Goal: Task Accomplishment & Management: Complete application form

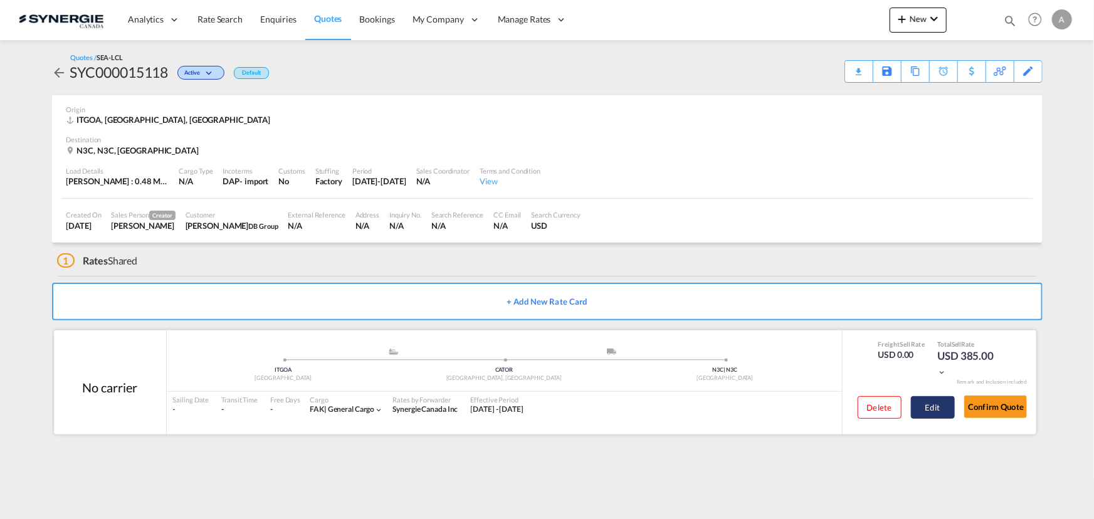
click at [925, 407] on button "Edit" at bounding box center [933, 407] width 44 height 23
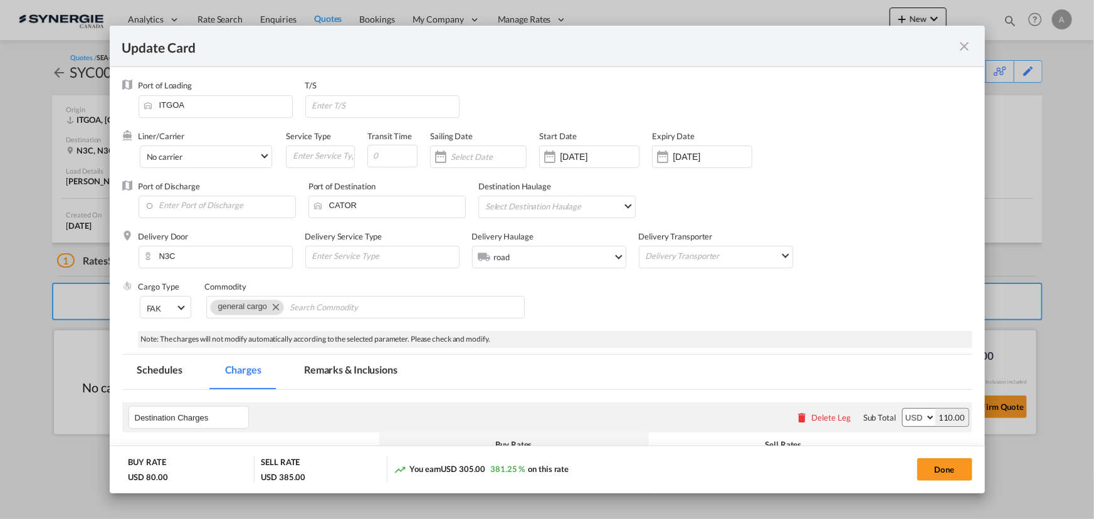
select select "flat"
select select "per_pallet"
select select "per_bl"
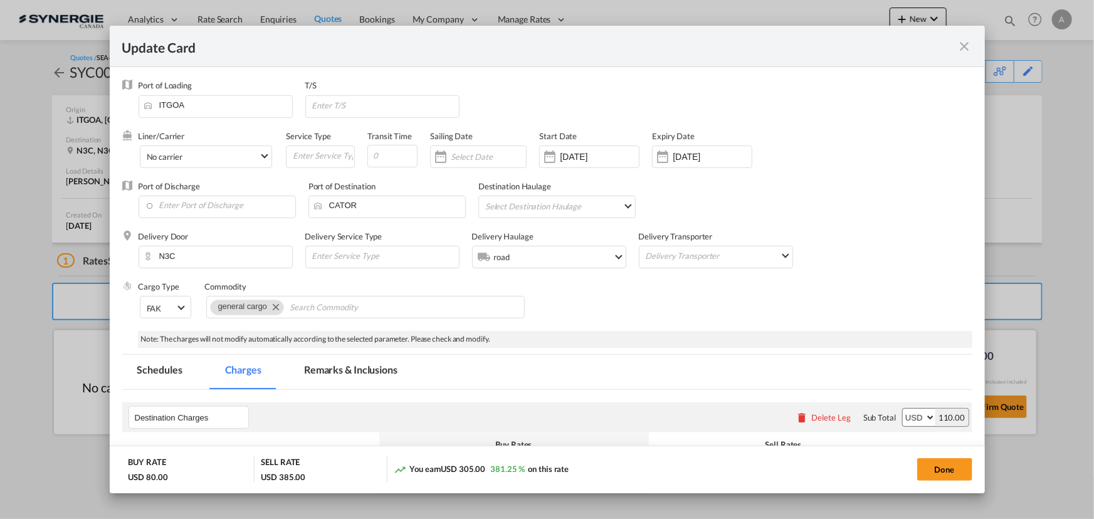
select select "per_bl"
select select "per_shipment"
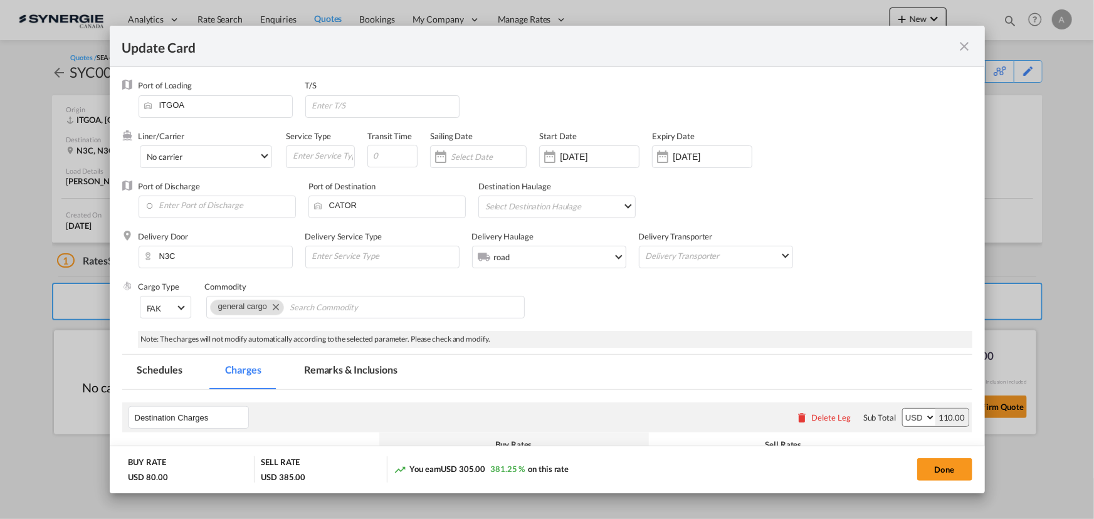
select select "per_shipment"
drag, startPoint x: 939, startPoint y: 471, endPoint x: 934, endPoint y: 458, distance: 13.5
click at [941, 472] on button "Done" at bounding box center [944, 469] width 55 height 23
type input "25 Sep 2025"
type input "24 Oct 2025"
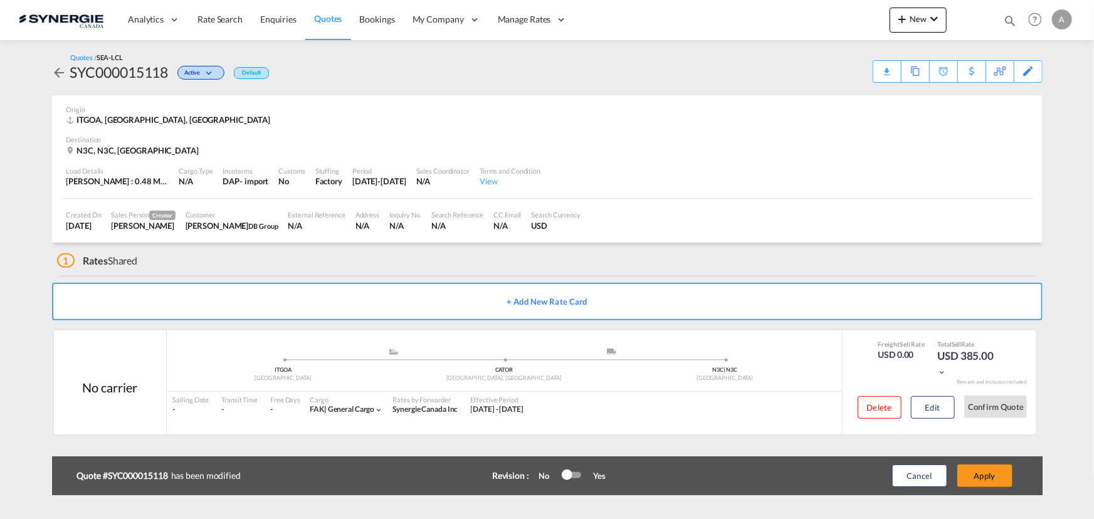
click at [144, 68] on div "SYC000015118" at bounding box center [119, 72] width 98 height 20
copy div "SYC000015118"
click at [934, 404] on button "Edit" at bounding box center [933, 407] width 44 height 23
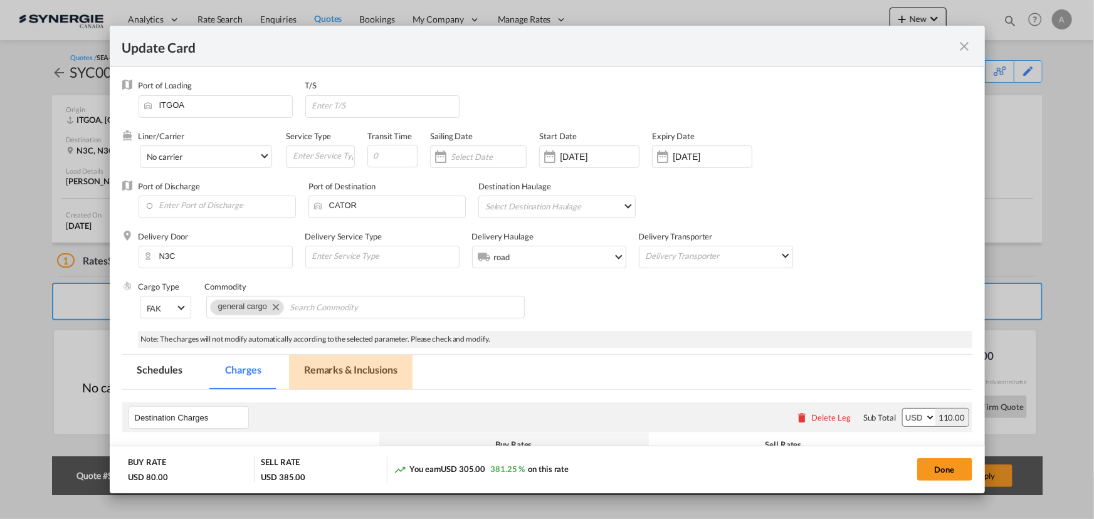
click at [334, 367] on md-tab-item "Remarks & Inclusions" at bounding box center [351, 372] width 124 height 34
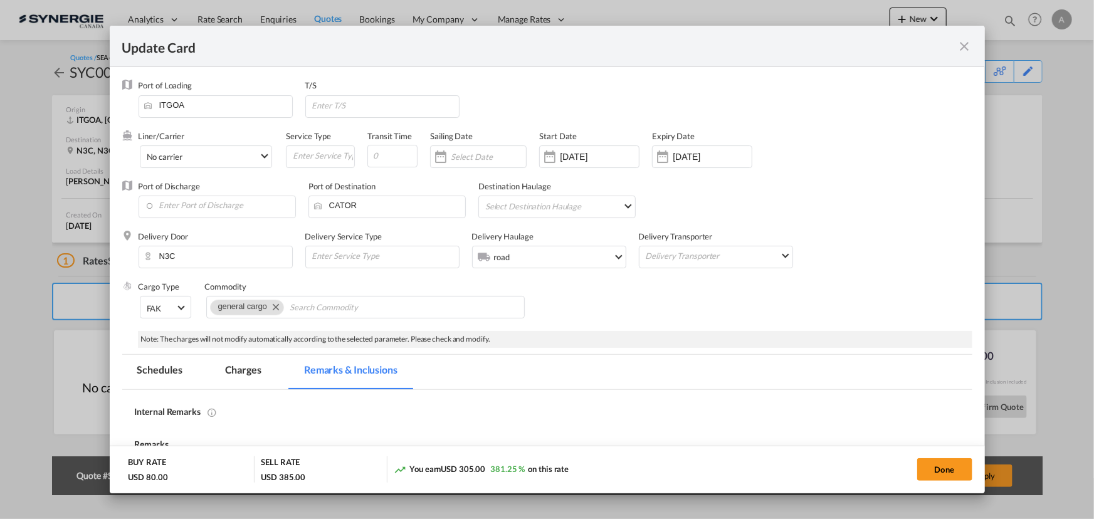
scroll to position [172, 0]
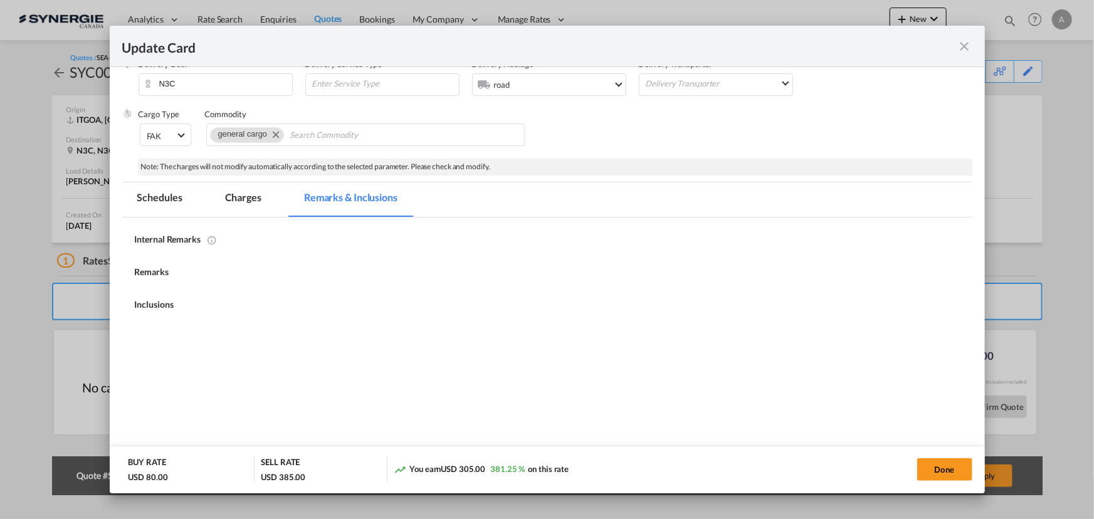
click at [216, 266] on div "Remarks" at bounding box center [547, 271] width 825 height 11
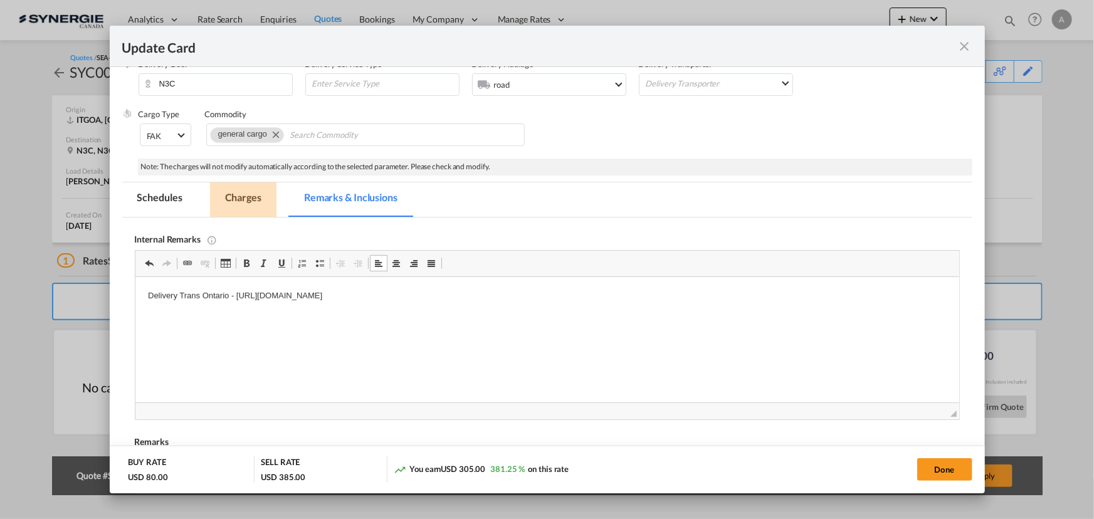
click at [248, 199] on md-tab-item "Charges" at bounding box center [243, 199] width 66 height 34
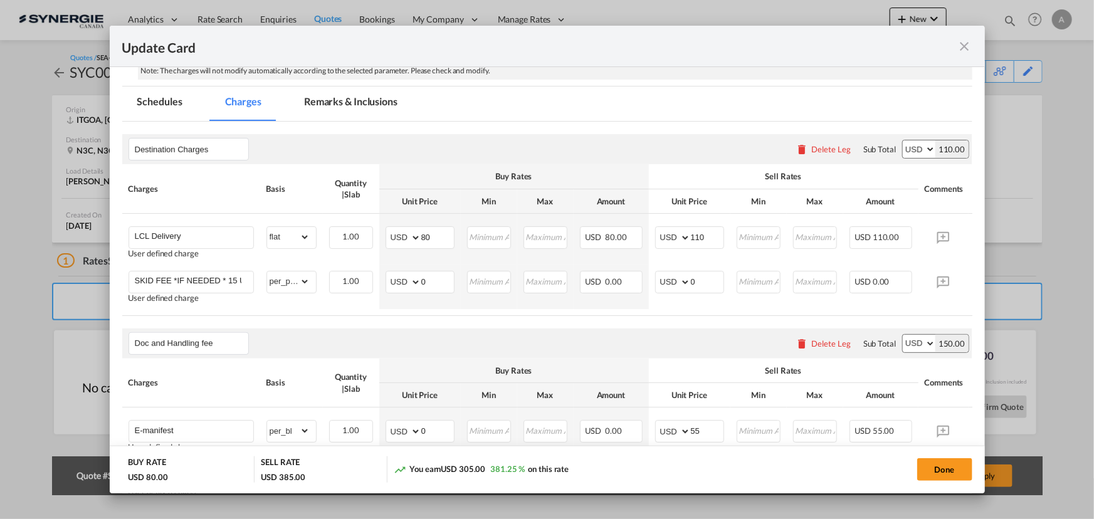
scroll to position [344, 0]
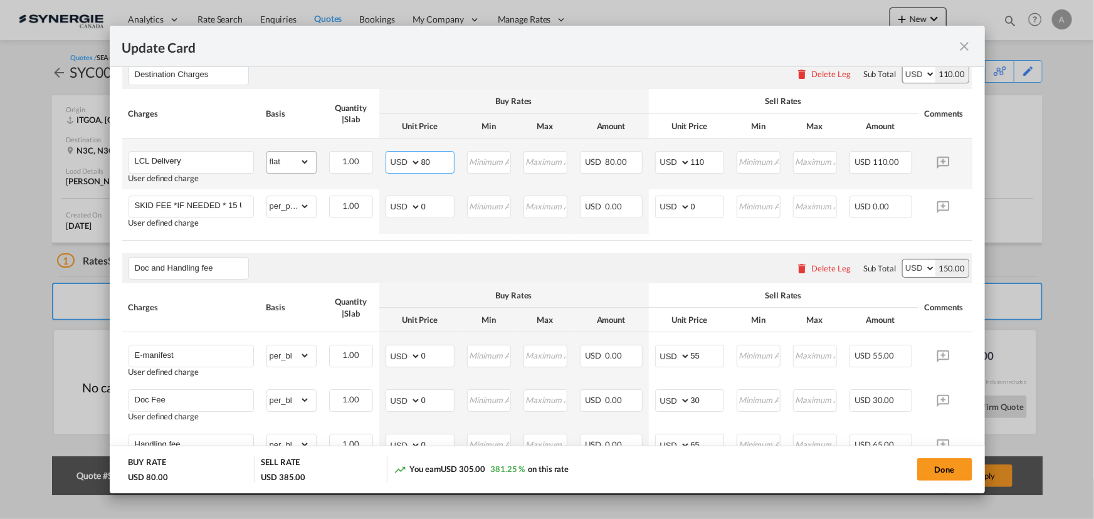
drag, startPoint x: 403, startPoint y: 162, endPoint x: 315, endPoint y: 157, distance: 87.9
click at [315, 158] on tr "LCL Delivery User defined charge Please Enter Already Exists gross_weight volum…" at bounding box center [566, 164] width 888 height 51
type input "143"
type input "200"
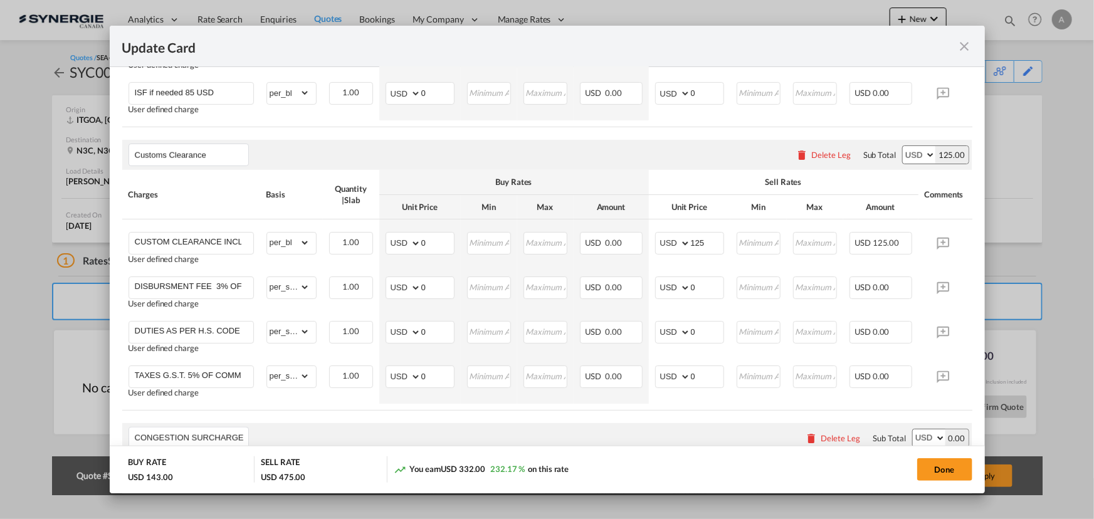
scroll to position [799, 0]
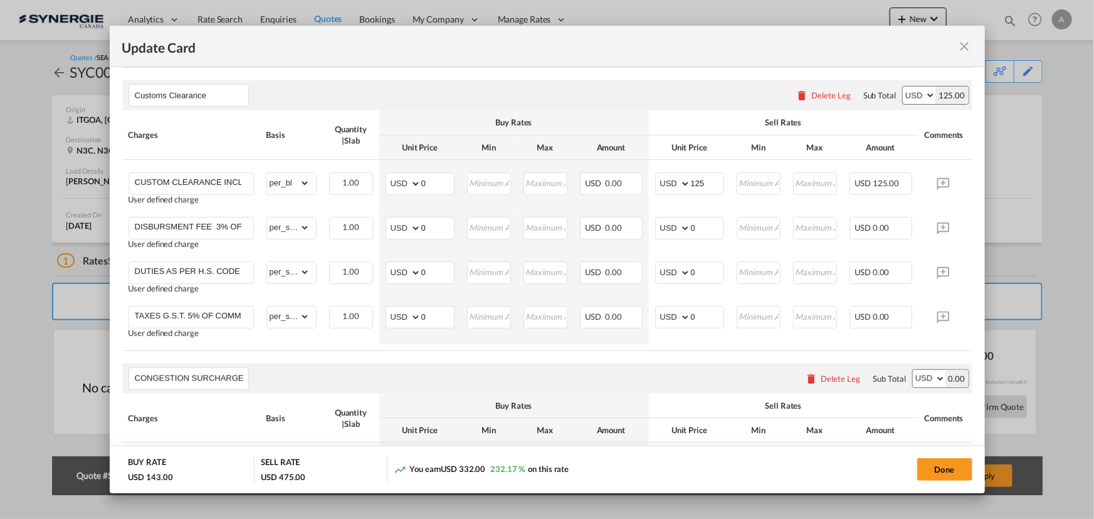
click at [824, 100] on div "Delete Leg" at bounding box center [830, 95] width 39 height 10
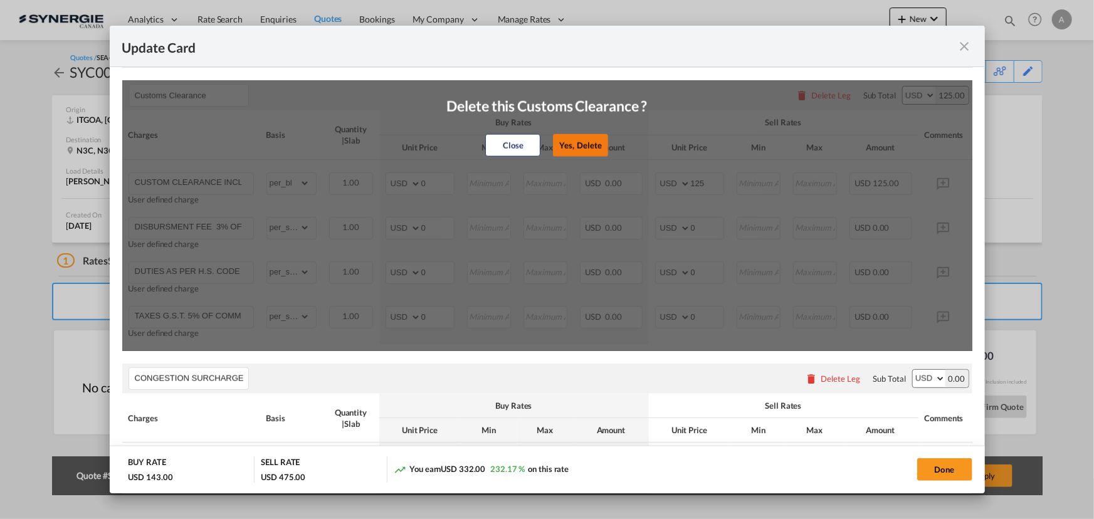
click at [584, 149] on button "Yes, Delete" at bounding box center [581, 145] width 55 height 23
type input "CONGESTION SURCHARGE"
type input "CONGESTION SURCHARGE Please note that due to global port congestion, many ocean…"
select select "per_shipment"
type input "0"
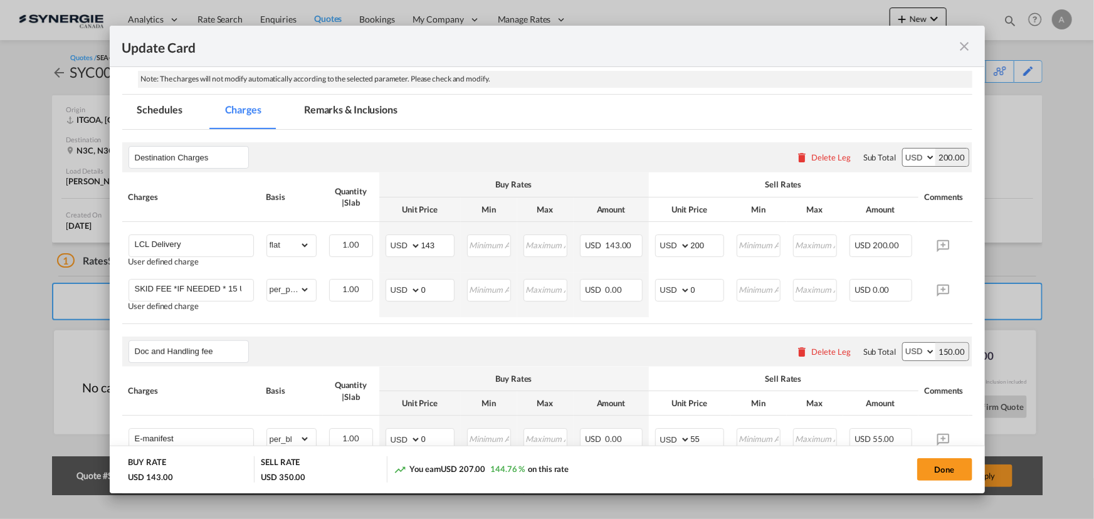
scroll to position [260, 0]
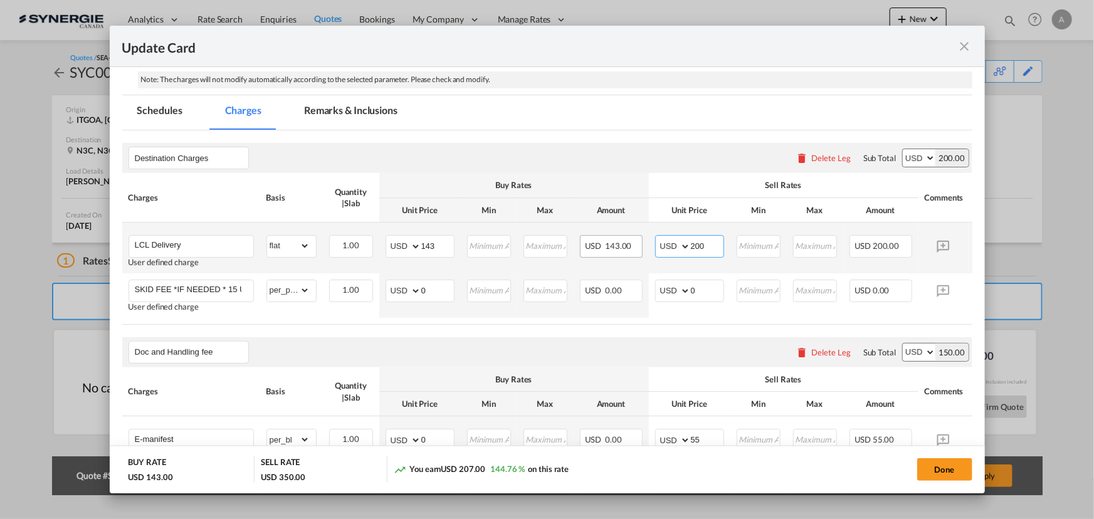
drag, startPoint x: 707, startPoint y: 245, endPoint x: 626, endPoint y: 243, distance: 80.3
click at [630, 243] on tr "LCL Delivery User defined charge Please Enter Already Exists gross_weight volum…" at bounding box center [566, 248] width 888 height 51
type input "220"
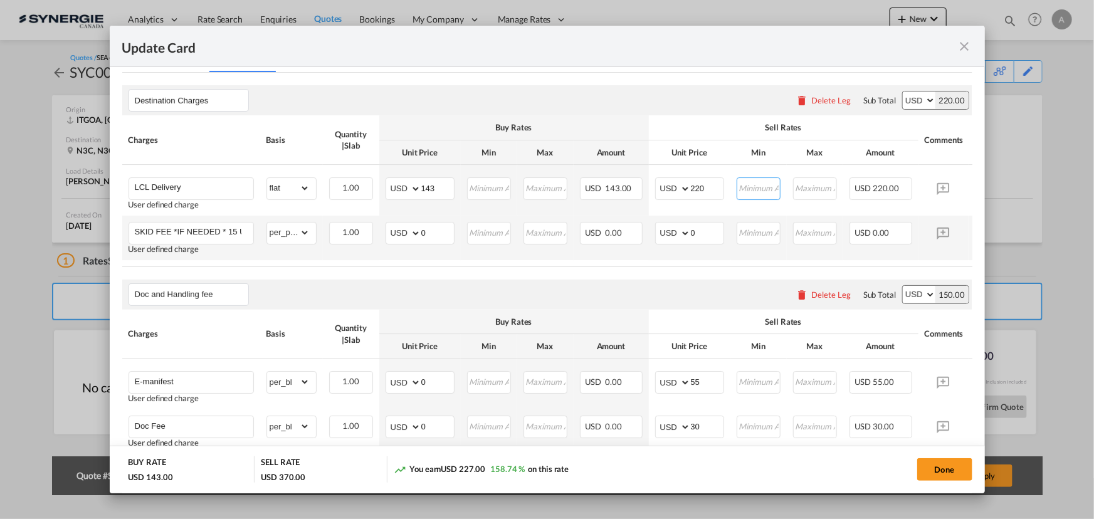
scroll to position [317, 0]
drag, startPoint x: 900, startPoint y: 266, endPoint x: 945, endPoint y: 263, distance: 45.2
click at [945, 263] on table "Charges Basis Quantity | Slab Buy Rates Sell Rates Comments Action Unit Price M…" at bounding box center [566, 191] width 888 height 151
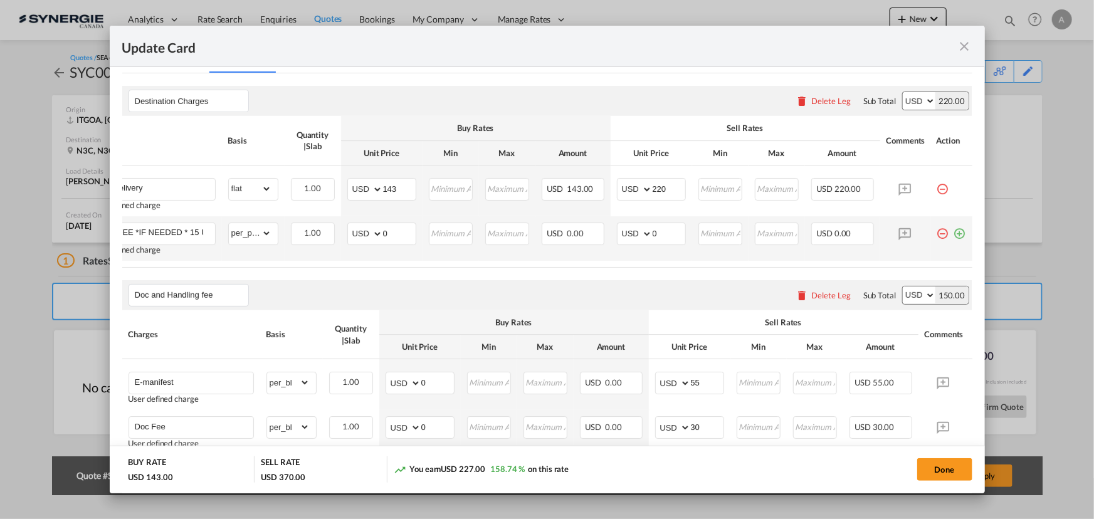
click at [954, 235] on md-icon "icon-plus-circle-outline green-400-fg" at bounding box center [960, 229] width 13 height 13
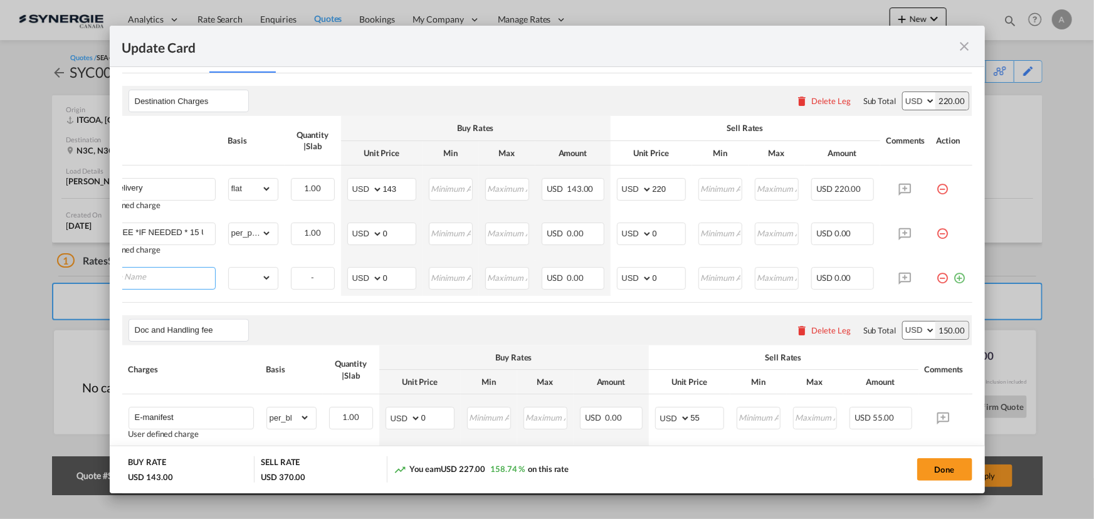
scroll to position [0, 13]
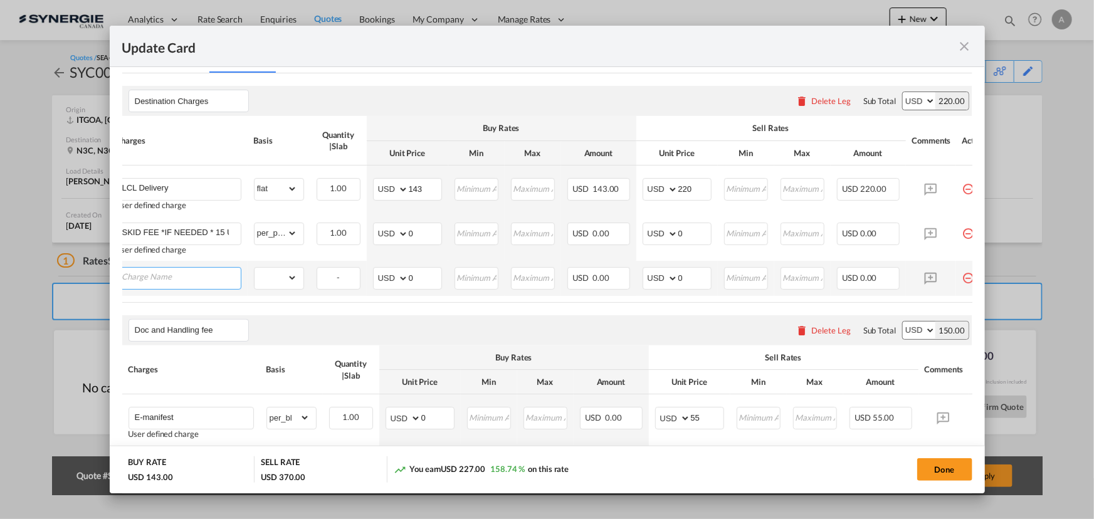
paste input "Destination charges from co-loader at cost if any"
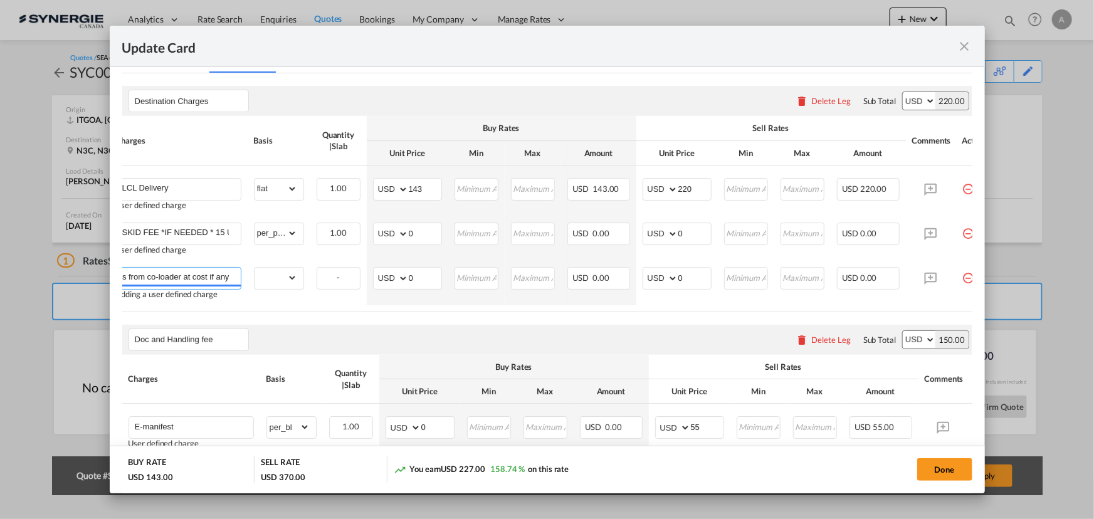
type input "Destination charges from co-loader at cost if any"
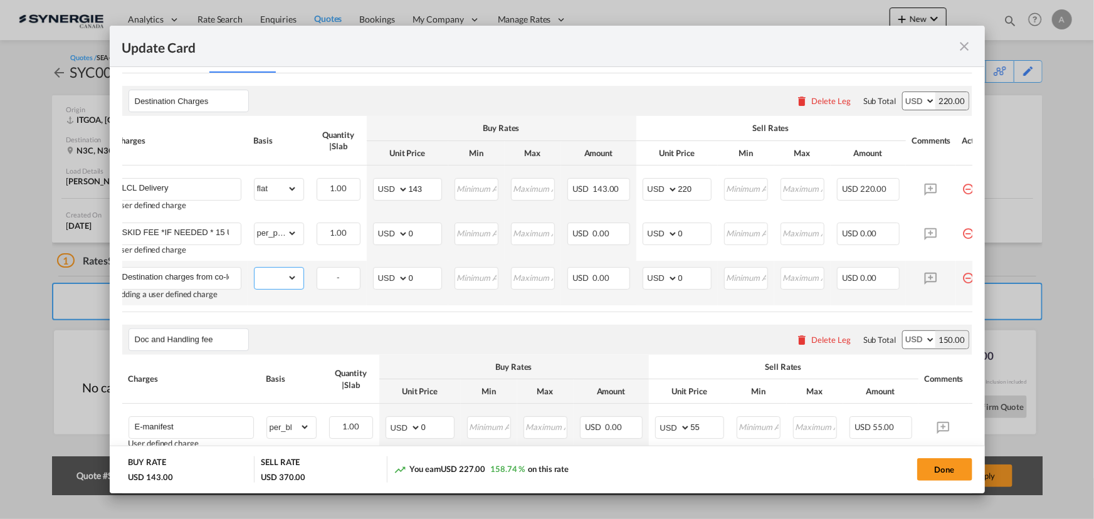
click at [266, 279] on select "gross_weight volumetric_weight per_shipment per_bl per_km per_hawb per_kg flat …" at bounding box center [276, 278] width 43 height 20
select select "per_shipment"
click at [255, 268] on select "gross_weight volumetric_weight per_shipment per_bl per_km per_hawb per_kg flat …" at bounding box center [276, 278] width 43 height 20
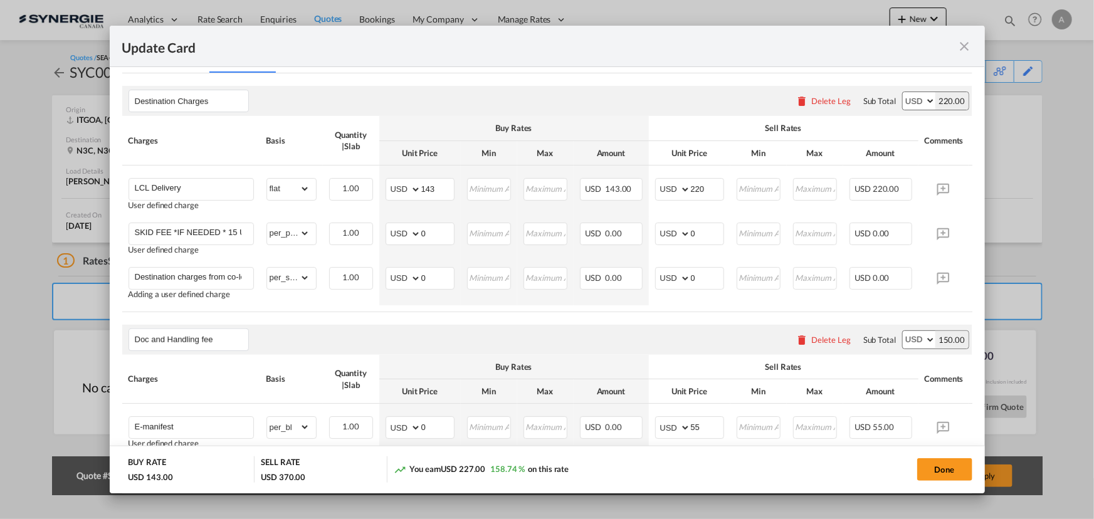
scroll to position [0, 46]
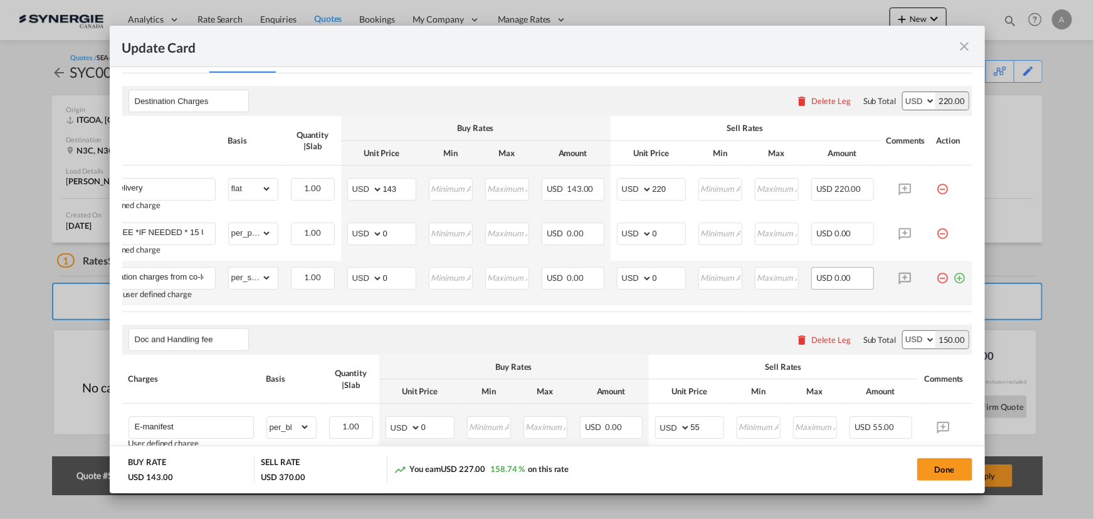
click at [954, 278] on md-icon "icon-plus-circle-outline green-400-fg" at bounding box center [960, 273] width 13 height 13
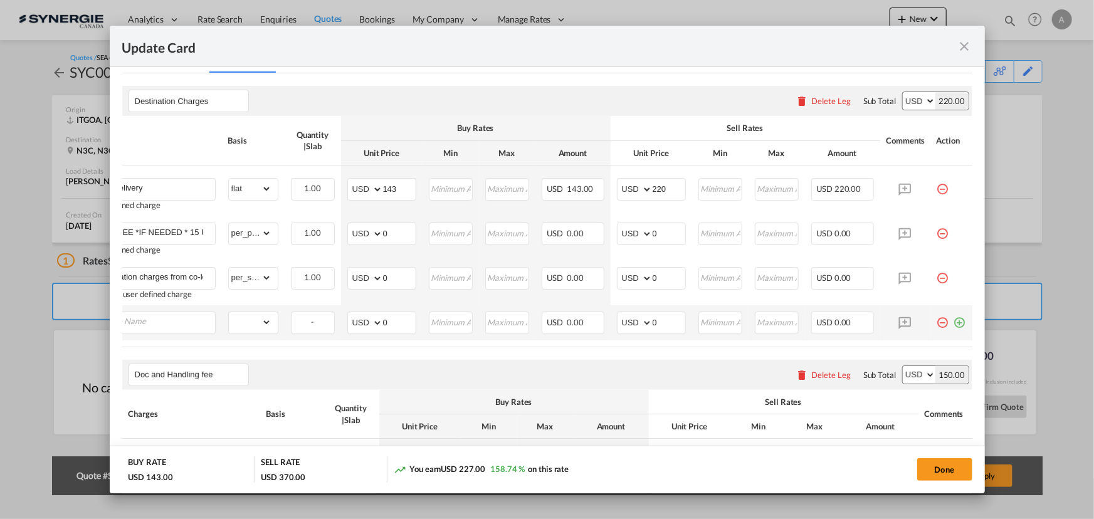
scroll to position [0, 13]
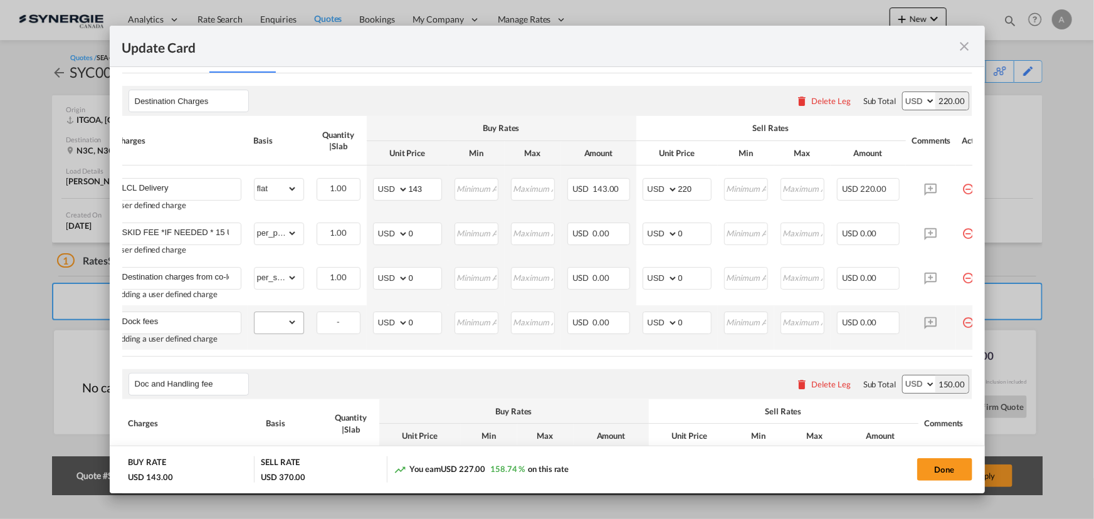
type input "Dock fees"
click at [282, 316] on select "gross_weight volumetric_weight per_shipment per_bl per_km per_hawb per_kg flat …" at bounding box center [276, 322] width 43 height 20
click at [255, 312] on select "gross_weight volumetric_weight per_shipment per_bl per_km per_hawb per_kg flat …" at bounding box center [276, 322] width 43 height 20
drag, startPoint x: 430, startPoint y: 318, endPoint x: 389, endPoint y: 316, distance: 40.8
click at [389, 316] on md-input-container "AED AFN ALL AMD ANG AOA ARS AUD AWG AZN BAM BBD BDT BGN BHD BIF BMD BND BOB BRL…" at bounding box center [407, 323] width 69 height 23
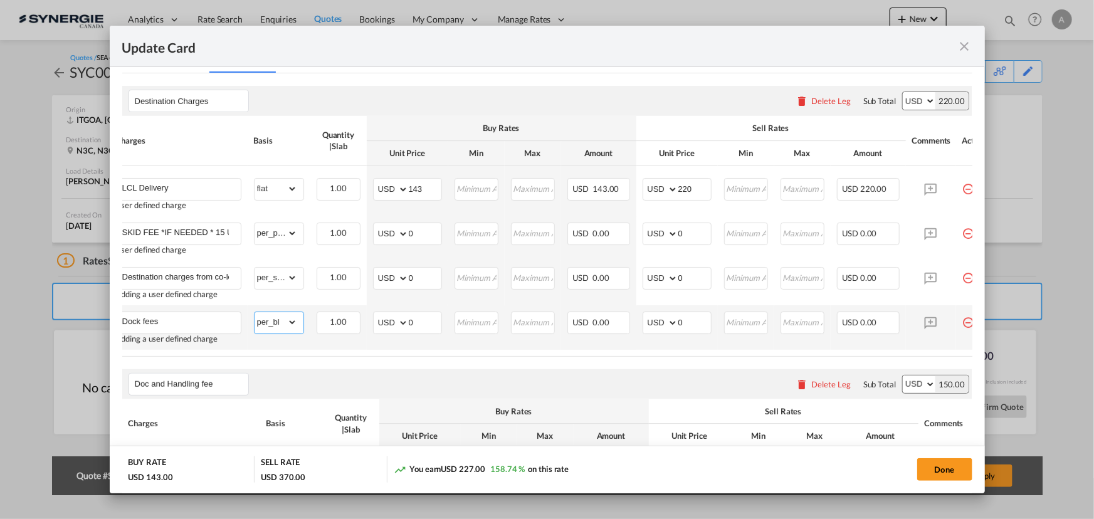
drag, startPoint x: 268, startPoint y: 318, endPoint x: 275, endPoint y: 312, distance: 8.9
click at [268, 318] on select "gross_weight volumetric_weight per_shipment per_bl per_km per_hawb per_kg flat …" at bounding box center [276, 322] width 43 height 20
select select "per_kg"
click at [255, 312] on select "gross_weight volumetric_weight per_shipment per_bl per_km per_hawb per_kg flat …" at bounding box center [276, 322] width 43 height 20
click at [174, 322] on input "Dock fees" at bounding box center [181, 321] width 118 height 19
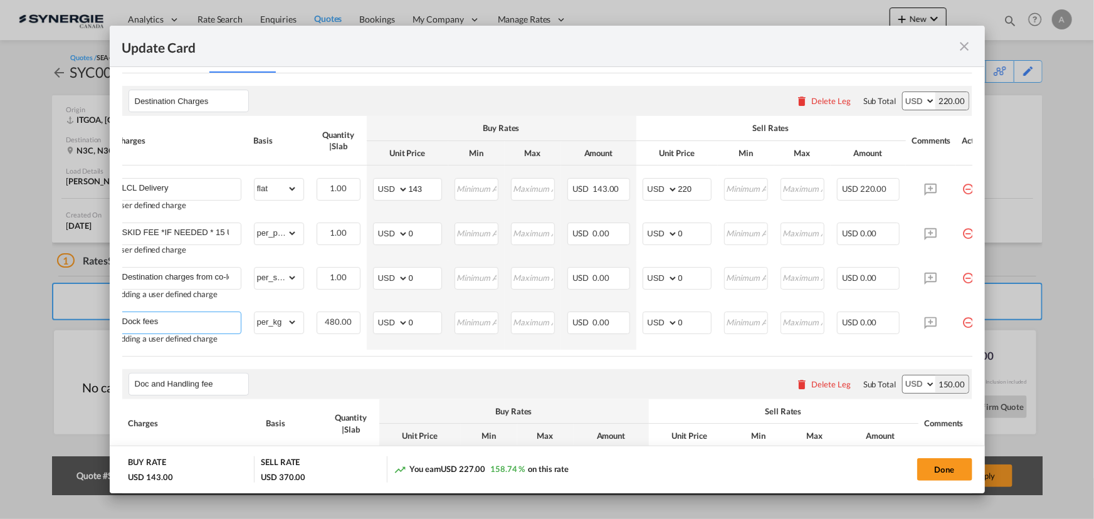
drag, startPoint x: 172, startPoint y: 322, endPoint x: 65, endPoint y: 320, distance: 107.9
click at [65, 320] on div "Update Card Port of Loading ITGOA T/S Liner/Carrier No carrier Atlantic Contain…" at bounding box center [547, 259] width 1094 height 519
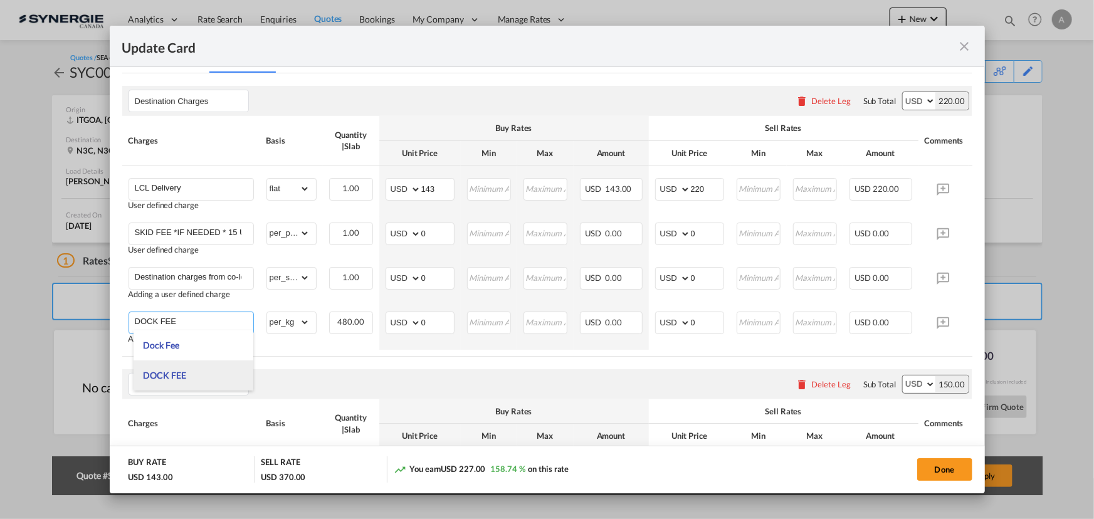
type input "DOCK FEE"
click at [169, 376] on span "DOCK FEE" at bounding box center [164, 375] width 43 height 11
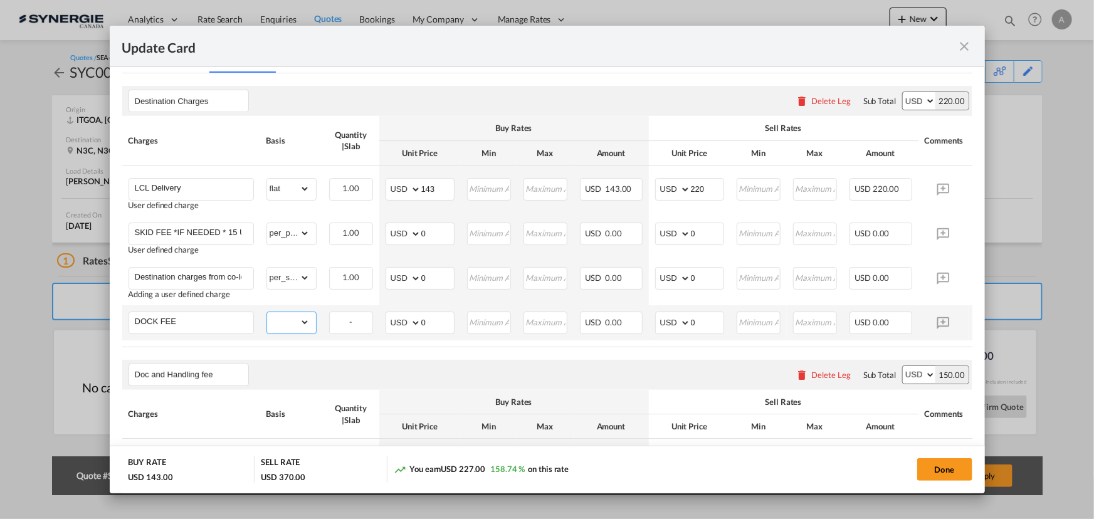
click at [297, 323] on select "gross_weight volumetric_weight per_shipment per_bl per_km per_hawb per_kg flat …" at bounding box center [288, 322] width 43 height 20
click at [267, 312] on select "gross_weight volumetric_weight per_shipment per_bl per_km per_hawb per_kg flat …" at bounding box center [288, 322] width 43 height 20
drag, startPoint x: 291, startPoint y: 323, endPoint x: 292, endPoint y: 312, distance: 10.7
click at [291, 323] on select "gross_weight volumetric_weight per_shipment per_bl per_km per_hawb per_kg flat …" at bounding box center [288, 322] width 43 height 20
select select "per_bl"
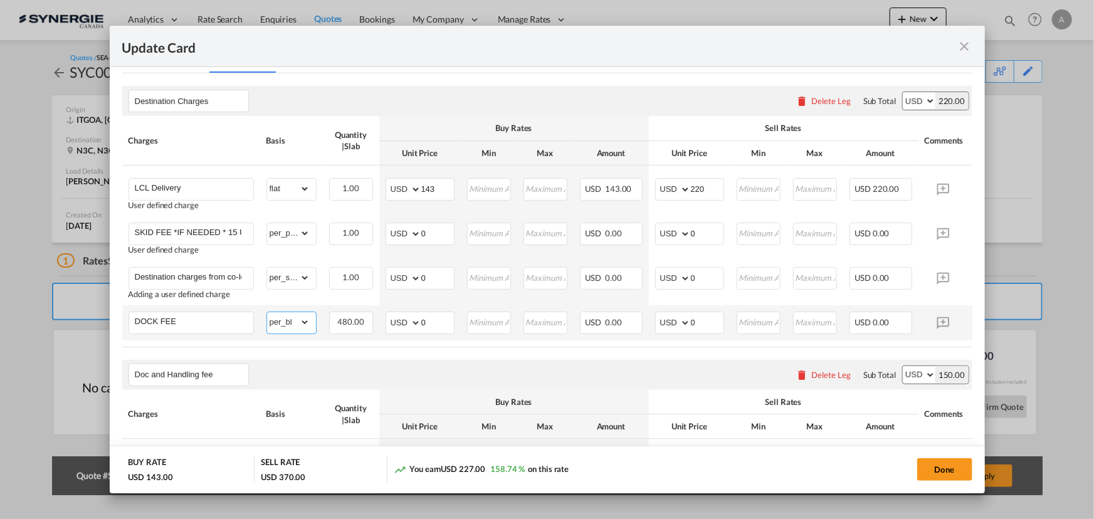
click at [267, 312] on select "gross_weight volumetric_weight per_shipment per_bl per_km per_hawb per_kg flat …" at bounding box center [288, 322] width 43 height 20
drag, startPoint x: 774, startPoint y: 318, endPoint x: 767, endPoint y: 319, distance: 6.4
click at [767, 319] on input "Update Card Port ..." at bounding box center [759, 321] width 42 height 19
type input "65"
drag, startPoint x: 686, startPoint y: 320, endPoint x: 661, endPoint y: 320, distance: 24.5
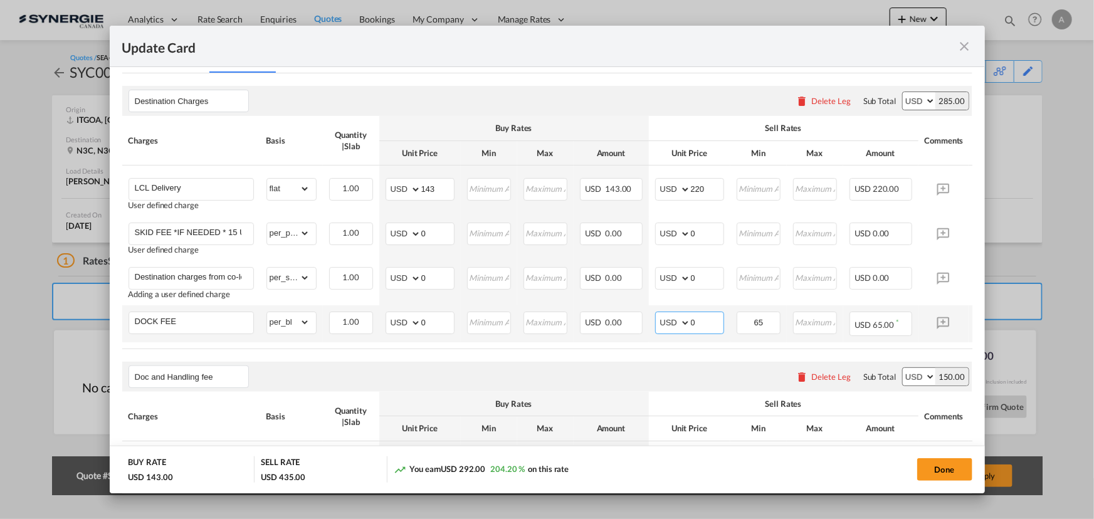
click at [663, 320] on md-input-container "AED AFN ALL AMD ANG AOA ARS AUD AWG AZN BAM BBD BDT BGN BHD BIF BMD BND BOB BRL…" at bounding box center [689, 323] width 69 height 23
type input "65"
type input "7"
type input "70"
drag, startPoint x: 702, startPoint y: 325, endPoint x: 634, endPoint y: 309, distance: 69.6
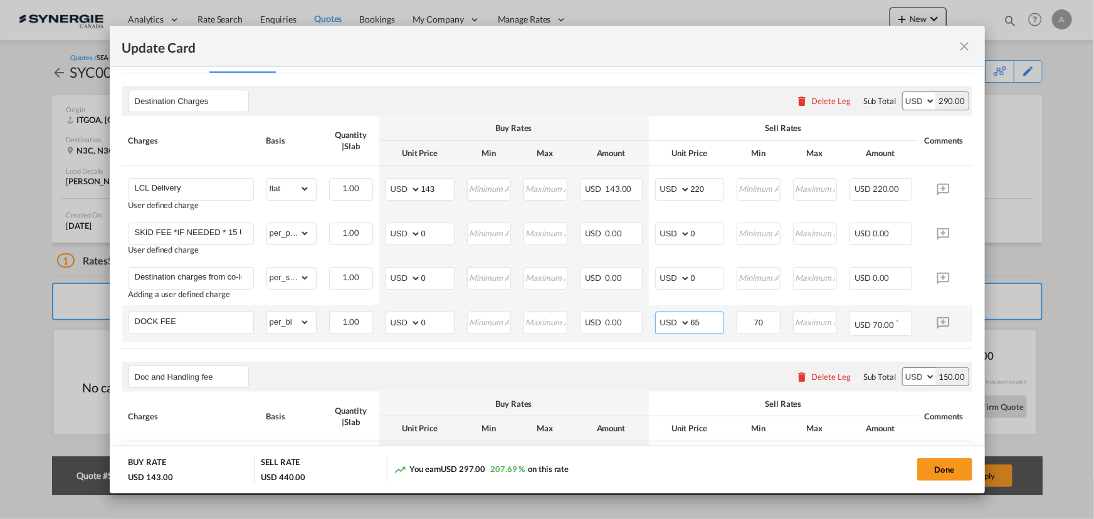
click at [639, 311] on tr "DOCK FEE Please Enter Already Exists gross_weight volumetric_weight per_shipmen…" at bounding box center [566, 323] width 888 height 37
type input "70"
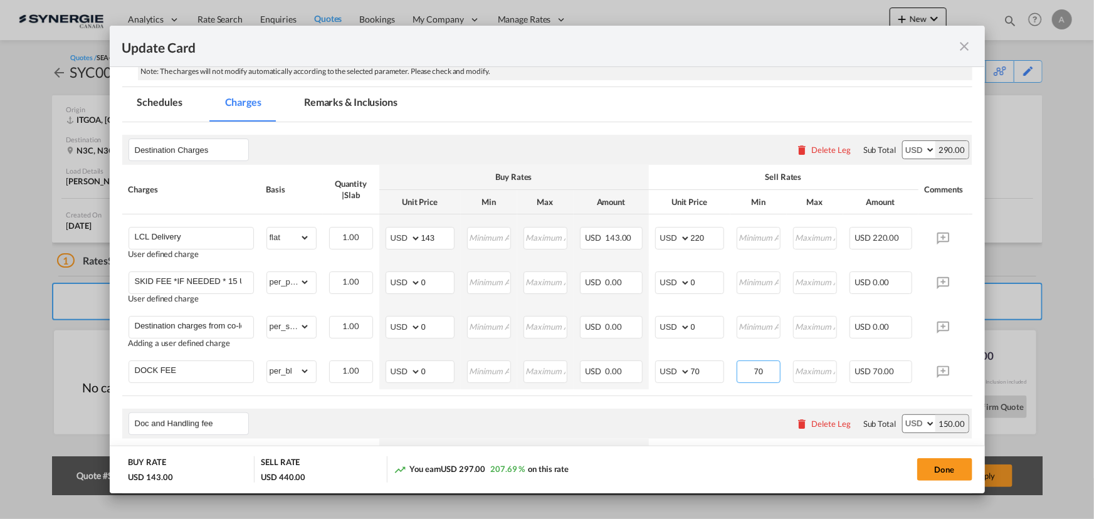
scroll to position [228, 0]
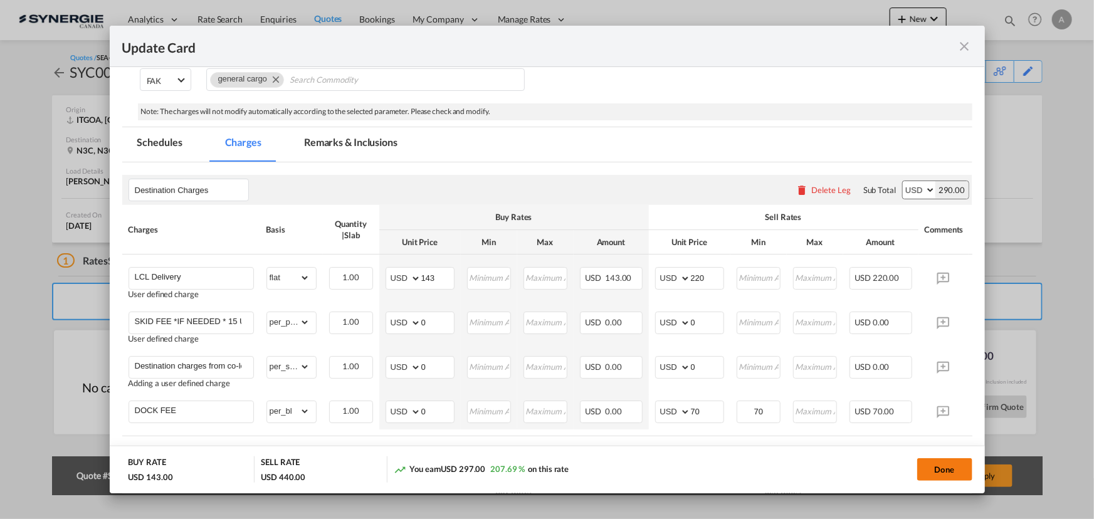
click at [946, 465] on button "Done" at bounding box center [944, 469] width 55 height 23
type input "25 Sep 2025"
type input "24 Oct 2025"
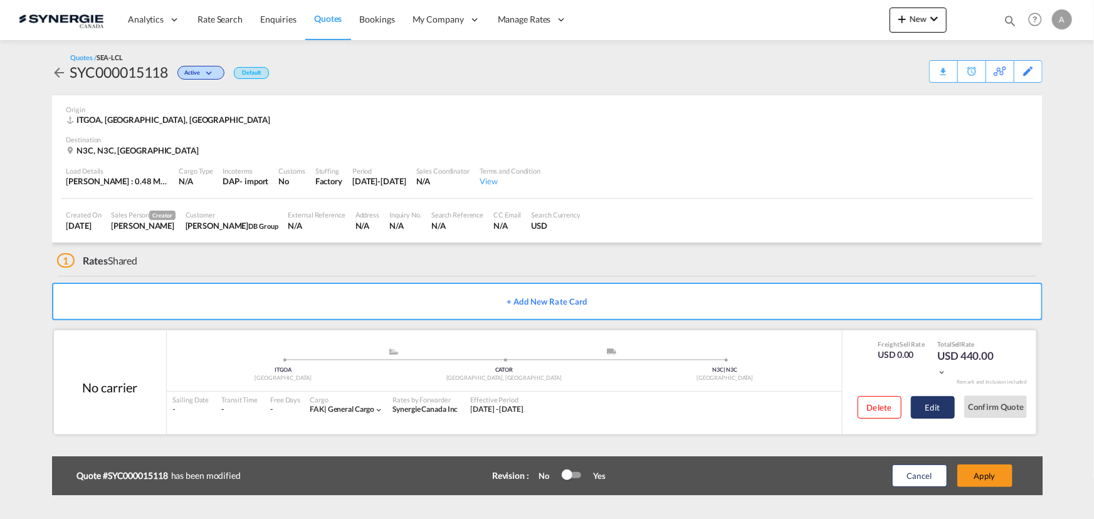
click at [944, 405] on button "Edit" at bounding box center [933, 407] width 44 height 23
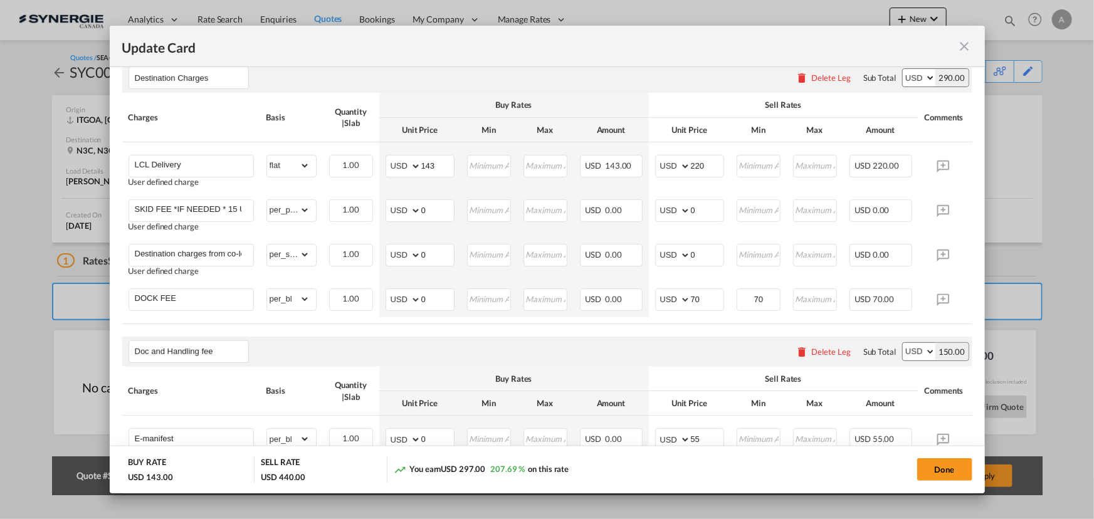
scroll to position [285, 0]
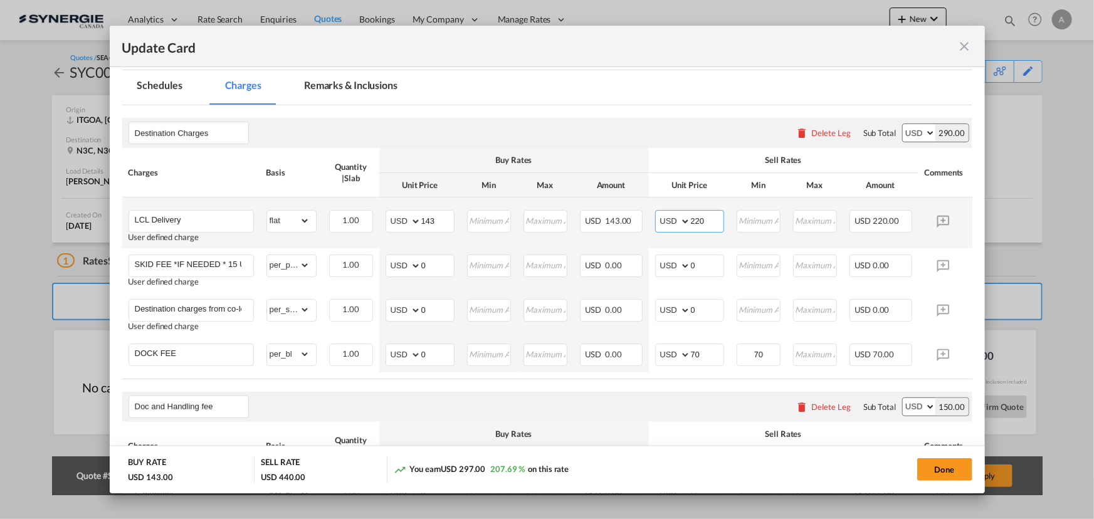
drag, startPoint x: 712, startPoint y: 221, endPoint x: 659, endPoint y: 216, distance: 53.5
click at [663, 218] on md-input-container "AED AFN ALL AMD ANG AOA ARS AUD AWG AZN BAM BBD BDT BGN BHD BIF BMD BND BOB BRL…" at bounding box center [689, 221] width 69 height 23
type input "210"
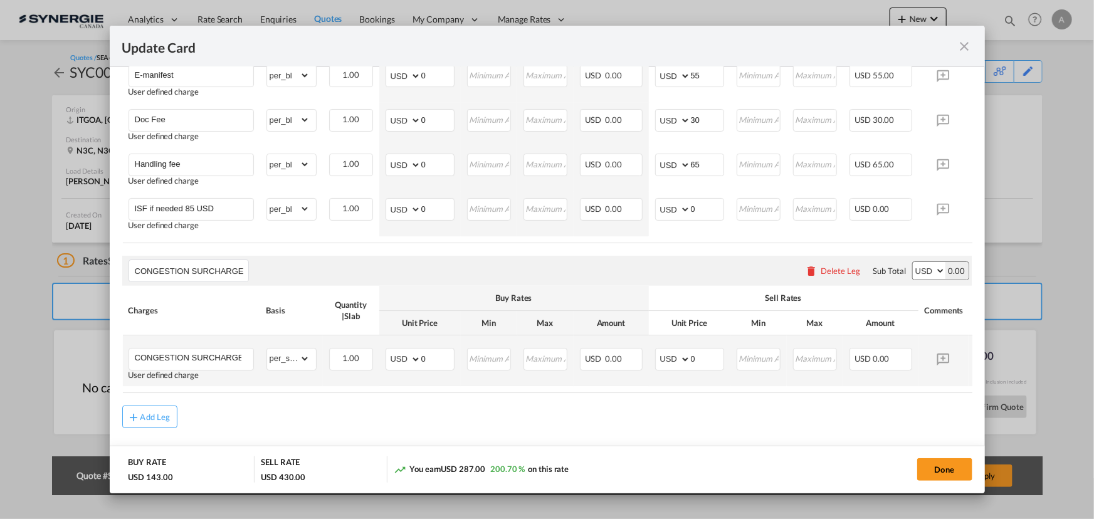
scroll to position [738, 0]
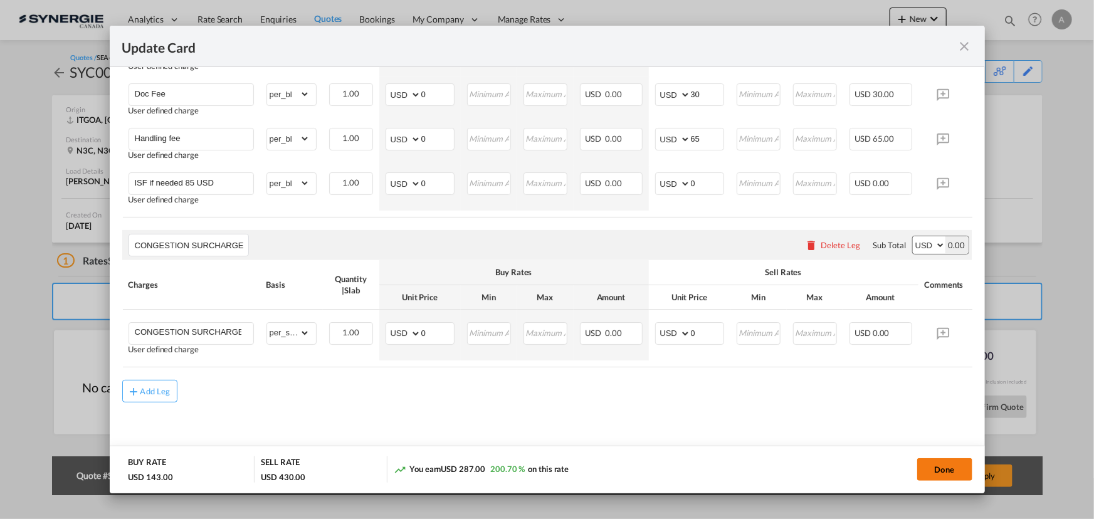
click at [929, 471] on button "Done" at bounding box center [944, 469] width 55 height 23
type input "25 Sep 2025"
type input "24 Oct 2025"
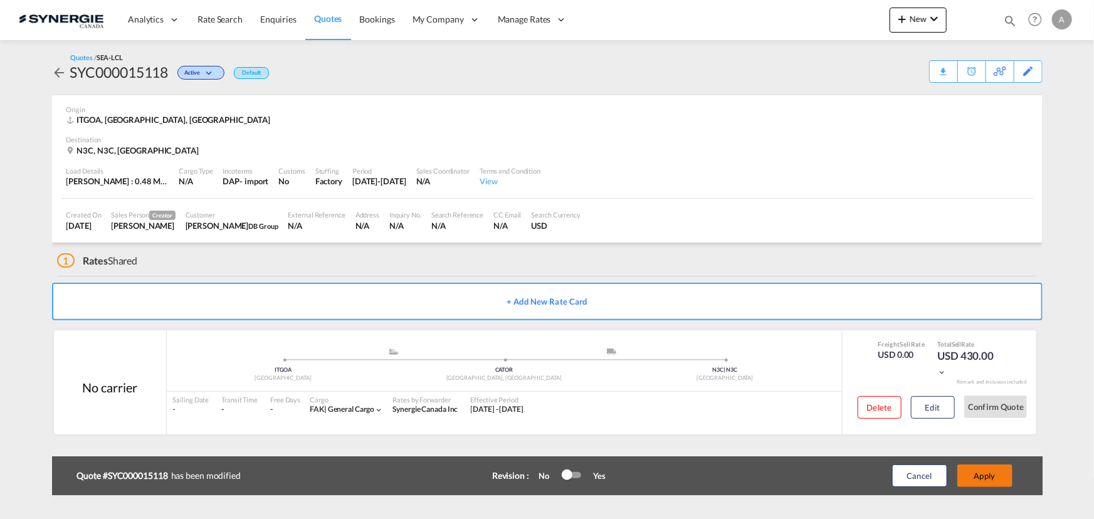
click at [986, 470] on button "Apply" at bounding box center [984, 476] width 55 height 23
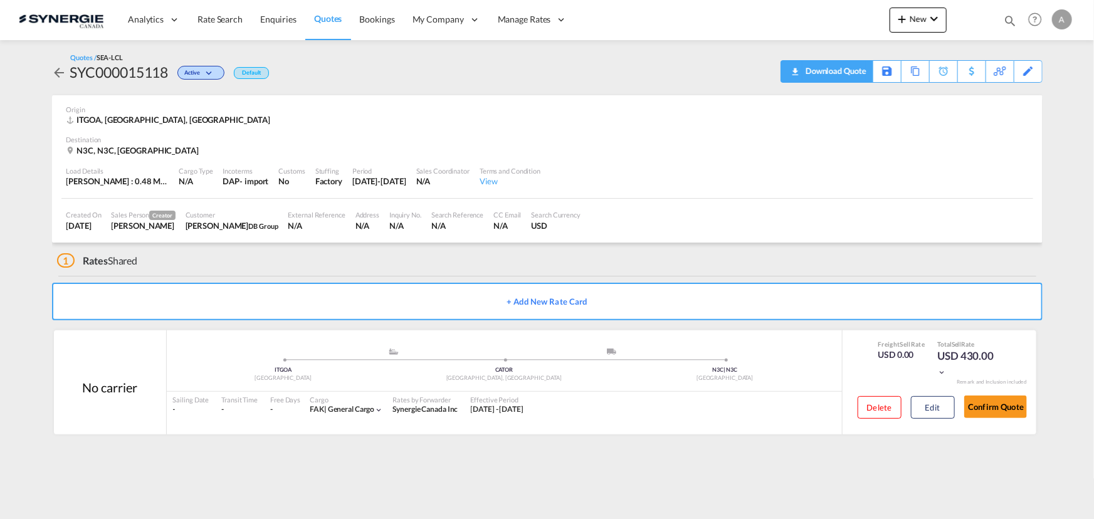
click at [853, 71] on div "Download Quote" at bounding box center [835, 71] width 64 height 20
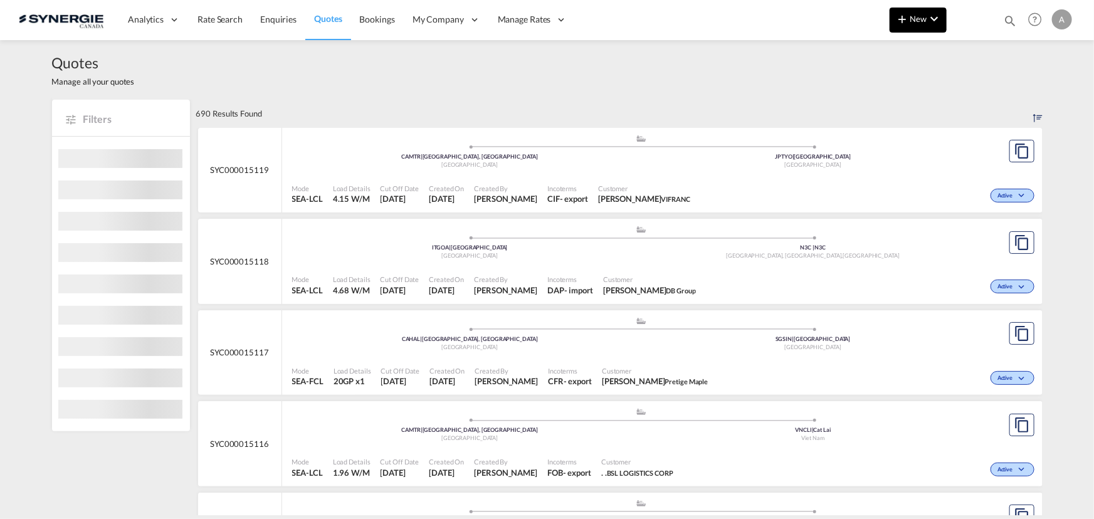
click at [910, 19] on span "New" at bounding box center [918, 19] width 47 height 10
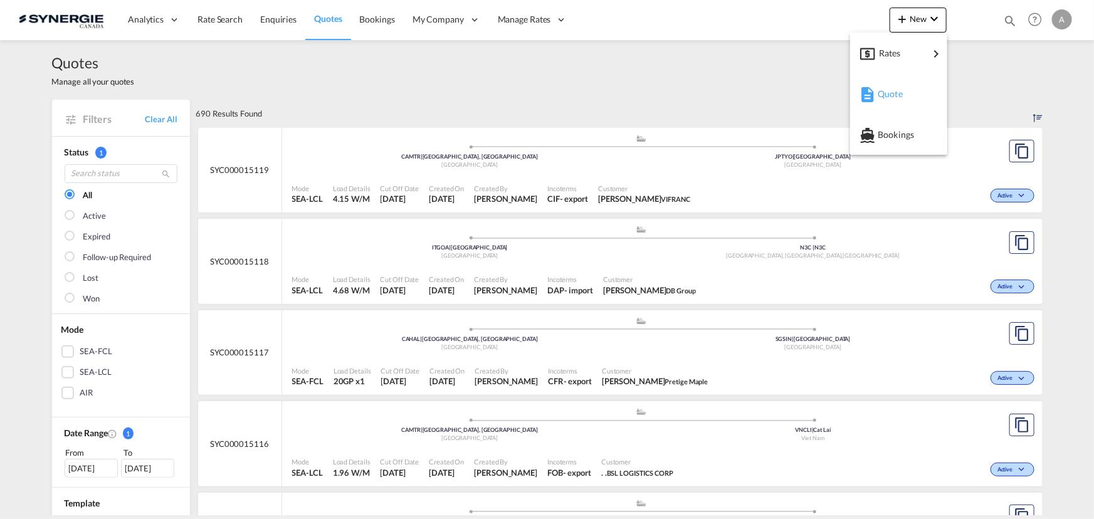
click at [892, 89] on span "Quote" at bounding box center [885, 94] width 14 height 25
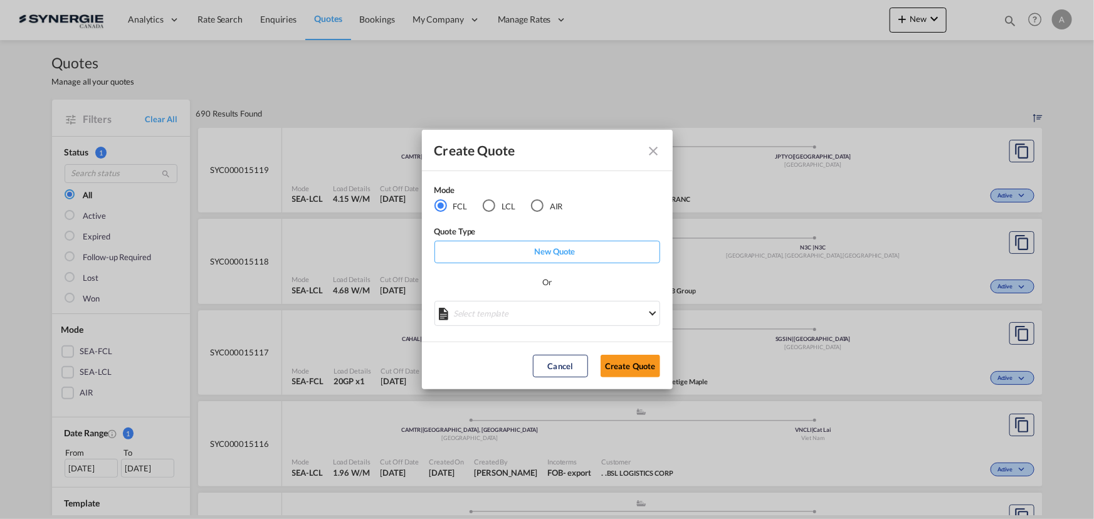
click at [498, 211] on md-radio-button "LCL" at bounding box center [499, 206] width 33 height 14
click at [506, 315] on div "Create QuoteModeFCL LCLAIR ..." at bounding box center [547, 309] width 226 height 16
click at [506, 313] on md-select "Select template *NEW* UBV [GEOGRAPHIC_DATA] consol LCL [PERSON_NAME] | [DATE] N…" at bounding box center [547, 313] width 226 height 25
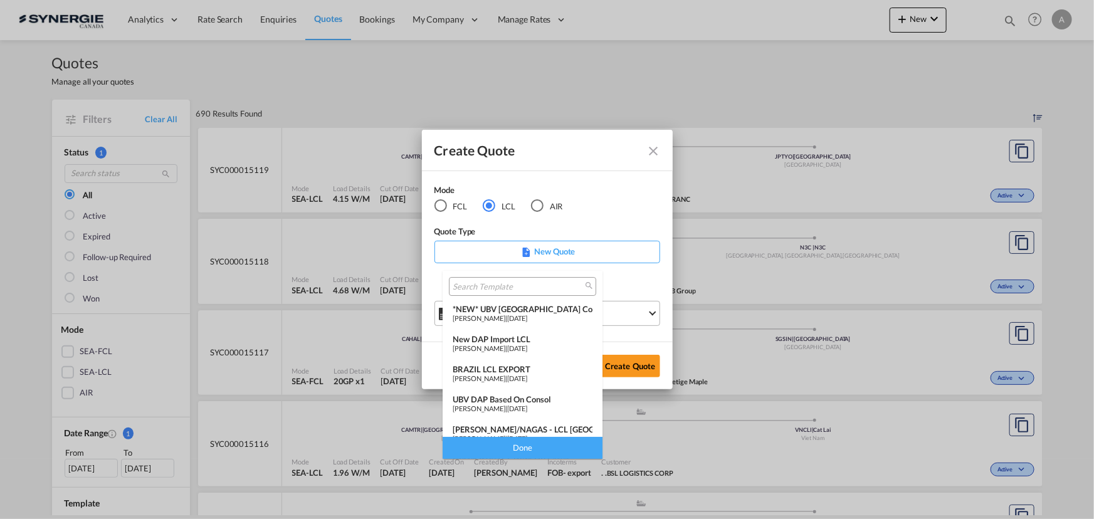
click at [508, 347] on span "[DATE]" at bounding box center [517, 348] width 20 height 8
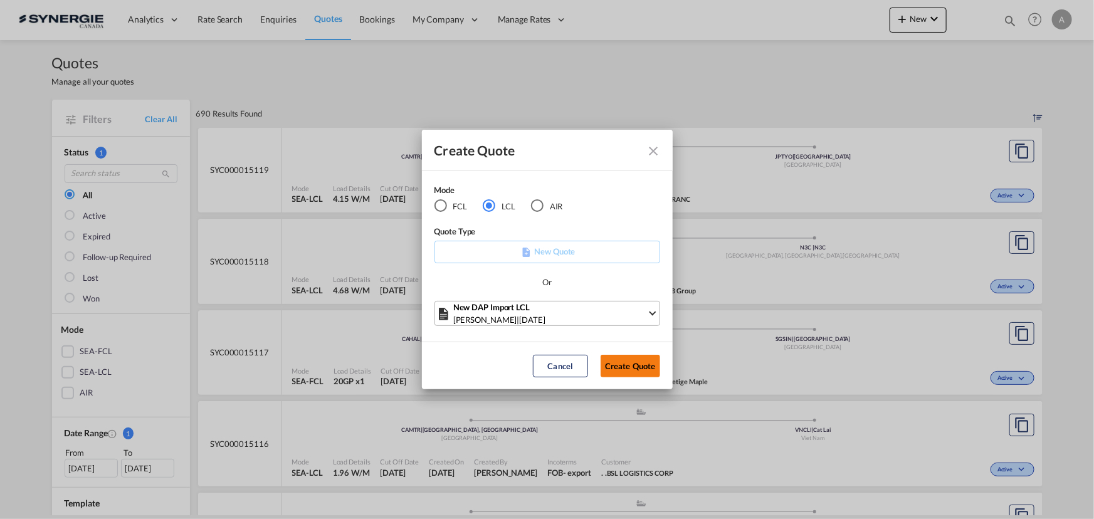
click at [639, 359] on button "Create Quote" at bounding box center [631, 366] width 60 height 23
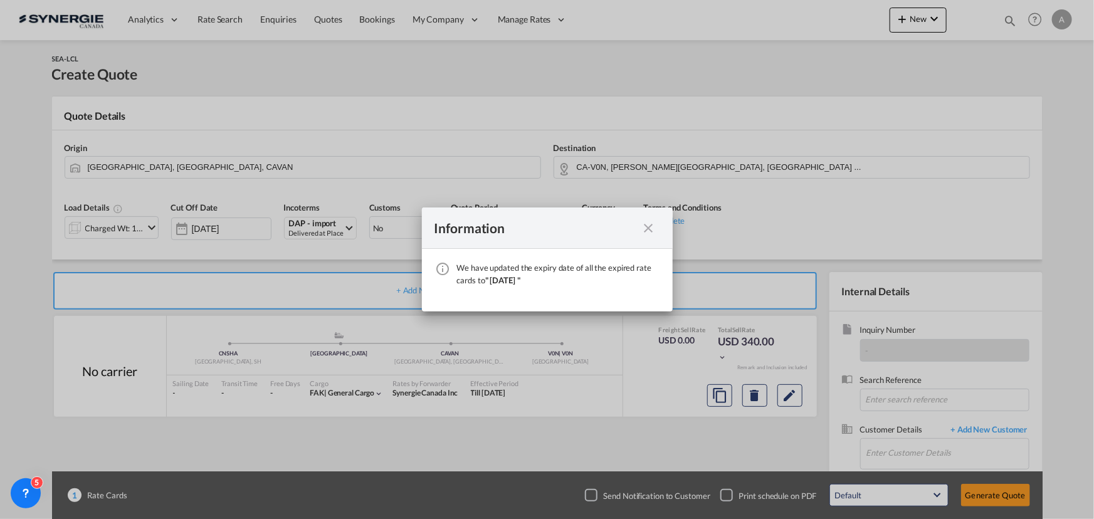
click at [651, 229] on md-icon "icon-close fg-AAA8AD cursor" at bounding box center [648, 228] width 15 height 15
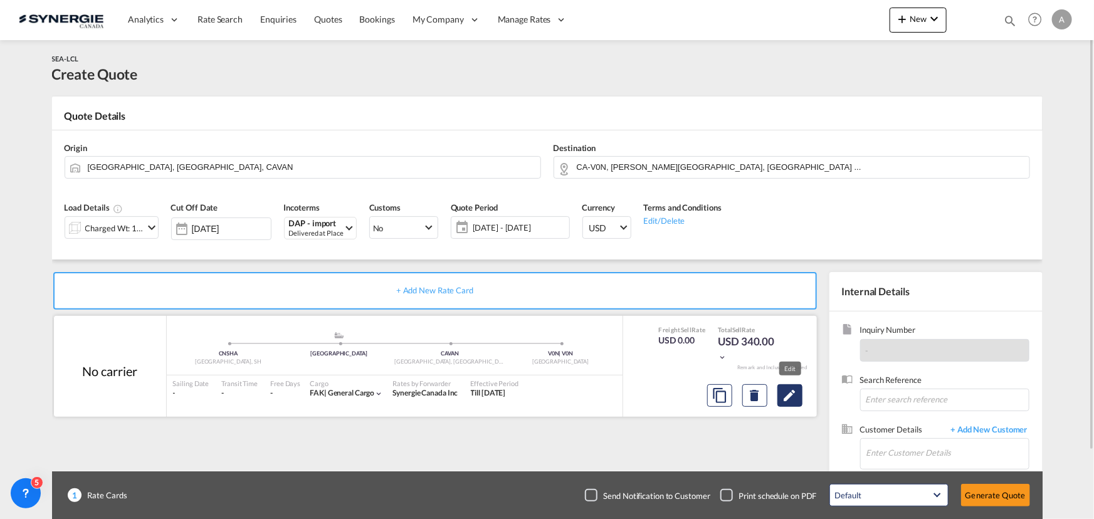
click at [791, 389] on md-icon "Edit" at bounding box center [789, 395] width 15 height 15
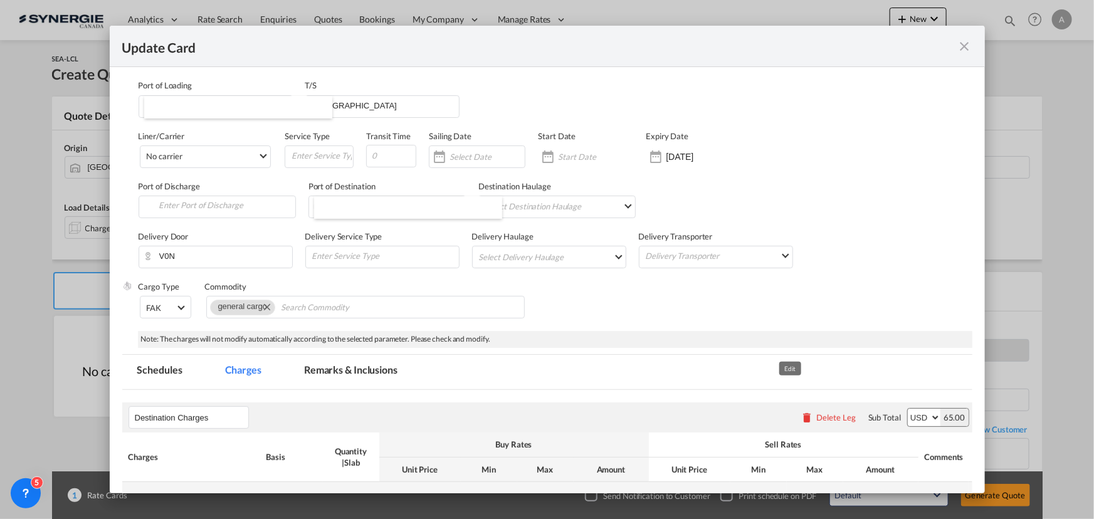
select select "flat"
select select "per_kg"
select select "per_shipment"
select select "per_pallet"
select select "per_bl"
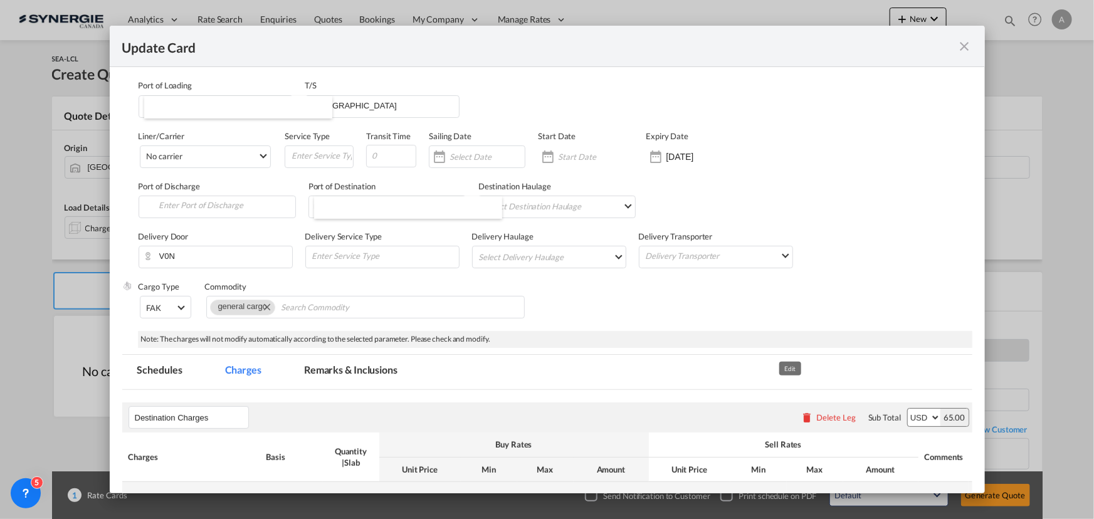
select select "per_bl"
select select "per_shipment"
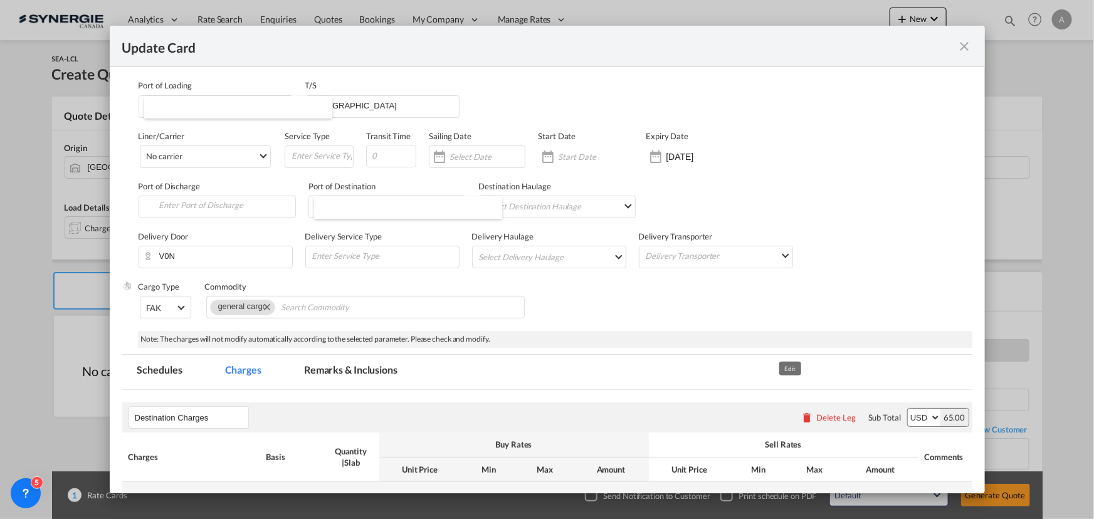
select select "per_shipment"
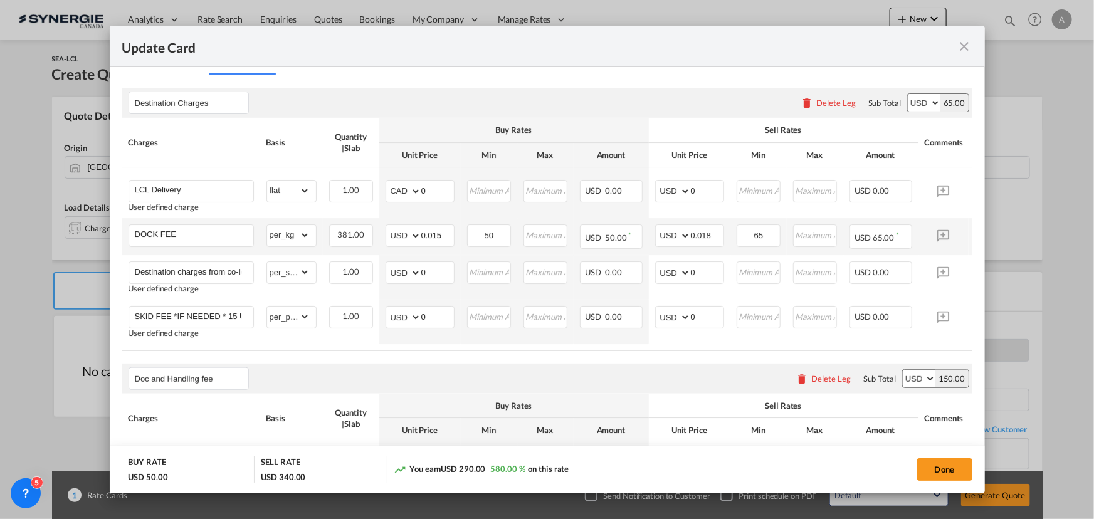
scroll to position [285, 0]
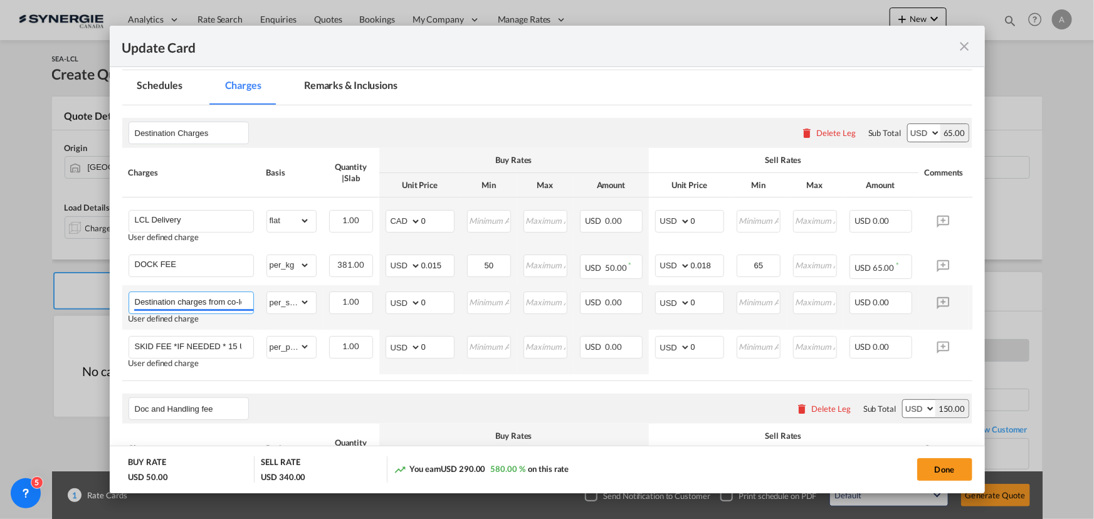
click at [186, 302] on input "Destination charges from co-loader at cost if any" at bounding box center [194, 301] width 118 height 19
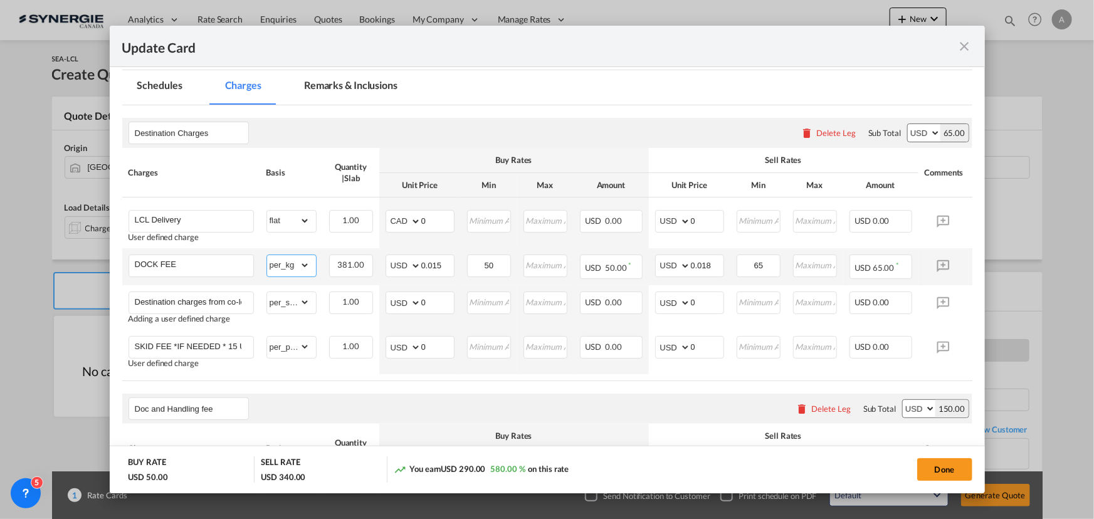
click at [294, 263] on select "gross_weight volumetric_weight per_shipment per_bl per_km per_hawb per_kg flat …" at bounding box center [288, 265] width 43 height 20
click at [423, 239] on td "AED AFN ALL AMD ANG AOA ARS AUD AWG AZN BAM BBD BDT BGN BHD BIF BMD BND BOB BRL…" at bounding box center [420, 222] width 82 height 51
